Goal: Check status: Check status

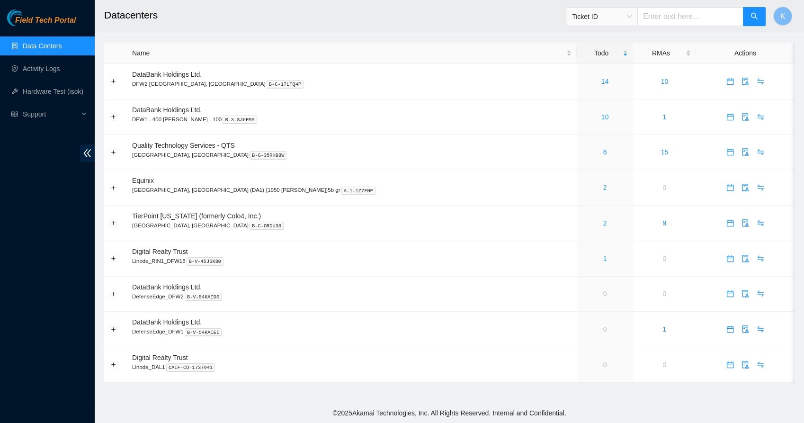
click at [48, 46] on link "Data Centers" at bounding box center [42, 46] width 39 height 8
click at [603, 187] on link "2" at bounding box center [605, 188] width 4 height 8
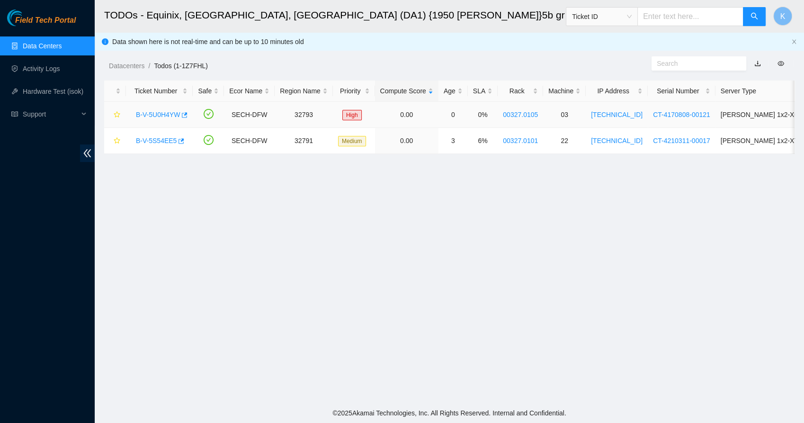
click at [147, 112] on link "B-V-5U0H4YW" at bounding box center [158, 115] width 44 height 8
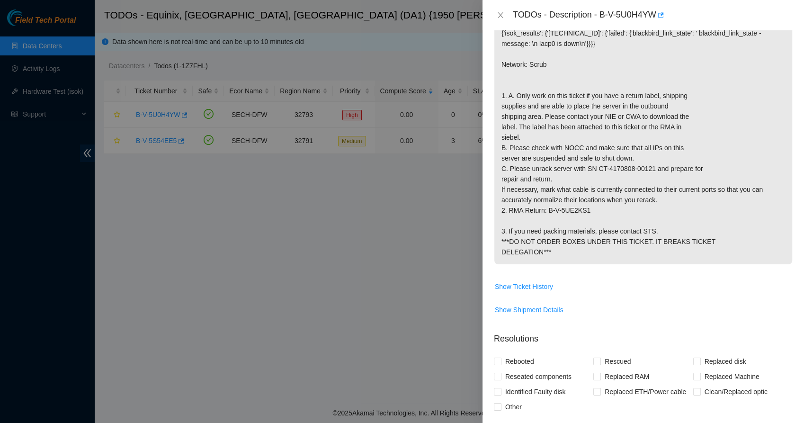
scroll to position [171, 0]
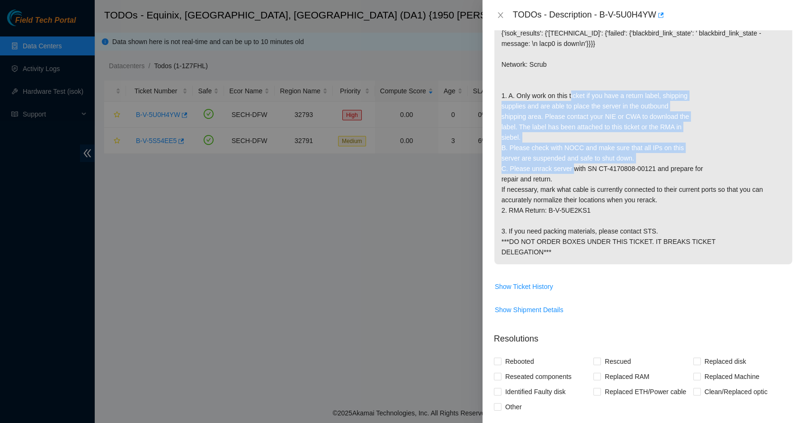
drag, startPoint x: 559, startPoint y: 115, endPoint x: 555, endPoint y: 189, distance: 74.4
click at [555, 189] on p "{'isok_results': {'[TECHNICAL_ID]': {'failed': {'blackbird_link_state': ' black…" at bounding box center [643, 142] width 298 height 243
click at [555, 189] on p "{'isok_results': {'23.57.102.15': {'failed': {'blackbird_link_state': ' blackbi…" at bounding box center [643, 142] width 298 height 243
click at [509, 180] on p "{'isok_results': {'23.57.102.15': {'failed': {'blackbird_link_state': ' blackbi…" at bounding box center [643, 142] width 298 height 243
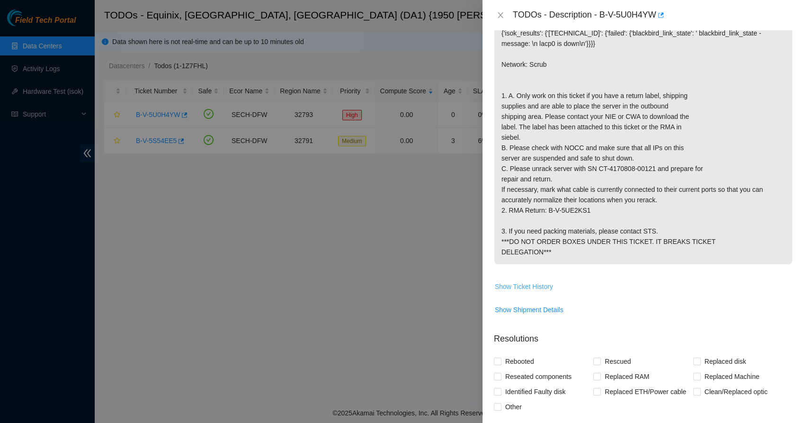
click at [538, 292] on span "Show Ticket History" at bounding box center [524, 286] width 58 height 10
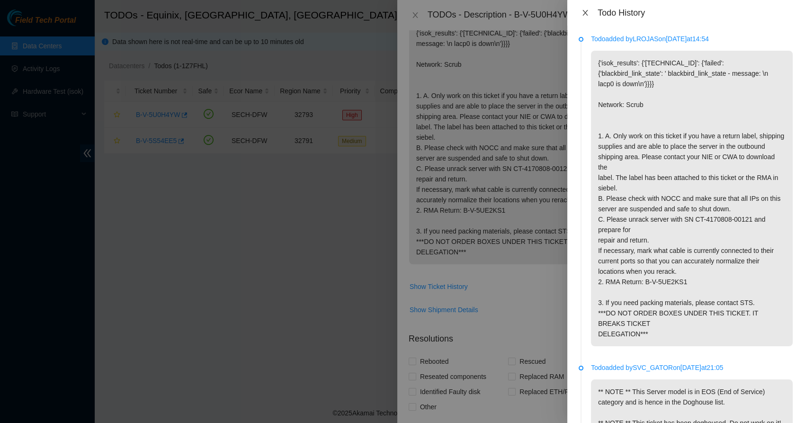
click at [585, 13] on icon "close" at bounding box center [584, 13] width 5 height 6
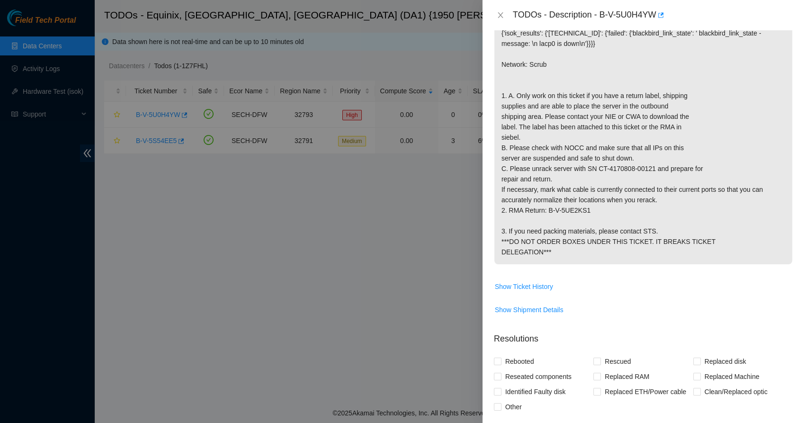
scroll to position [281, 0]
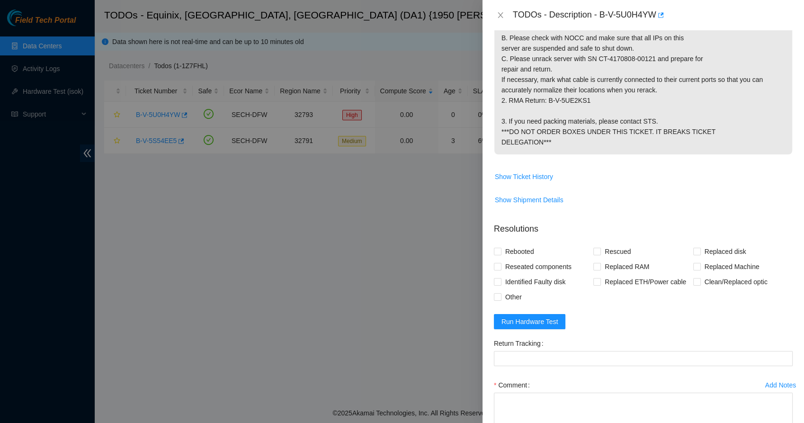
drag, startPoint x: 556, startPoint y: 159, endPoint x: 520, endPoint y: 136, distance: 41.9
click at [520, 136] on p "{'isok_results': {'23.57.102.15': {'failed': {'blackbird_link_state': ' blackbi…" at bounding box center [643, 32] width 298 height 243
drag, startPoint x: 520, startPoint y: 136, endPoint x: 505, endPoint y: 159, distance: 26.9
click at [505, 154] on p "{'isok_results': {'23.57.102.15': {'failed': {'blackbird_link_state': ' blackbi…" at bounding box center [643, 32] width 298 height 243
click at [526, 154] on p "{'isok_results': {'23.57.102.15': {'failed': {'blackbird_link_state': ' blackbi…" at bounding box center [643, 32] width 298 height 243
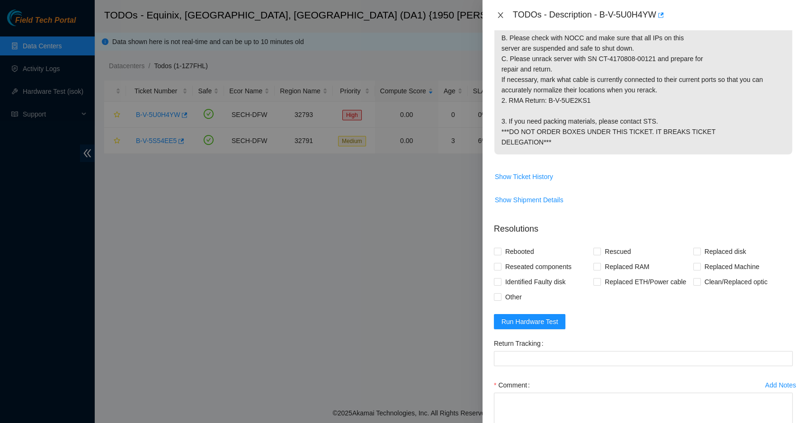
click at [500, 17] on icon "close" at bounding box center [500, 15] width 8 height 8
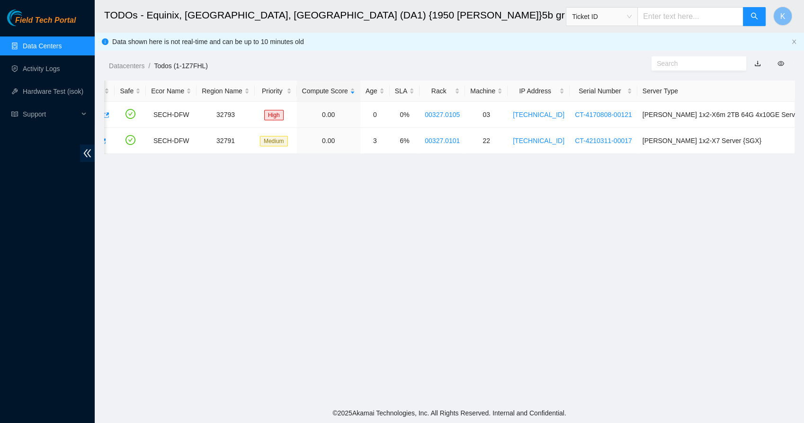
scroll to position [0, 0]
